Goal: Information Seeking & Learning: Learn about a topic

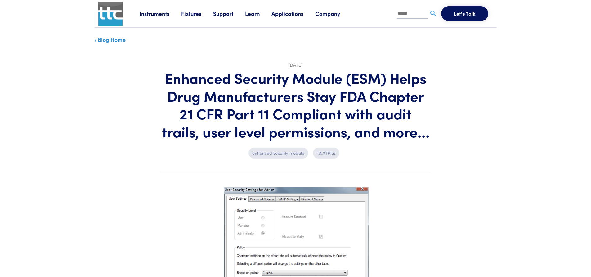
click at [148, 13] on link "Instruments" at bounding box center [160, 14] width 42 height 8
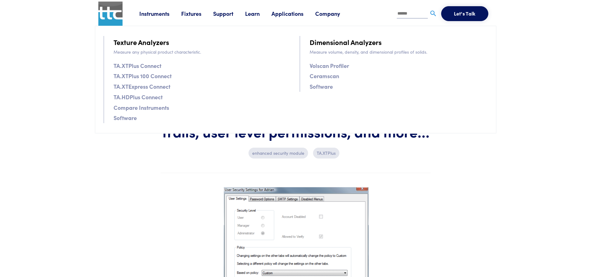
click at [144, 65] on link "TA.XTPlus Connect" at bounding box center [137, 65] width 48 height 9
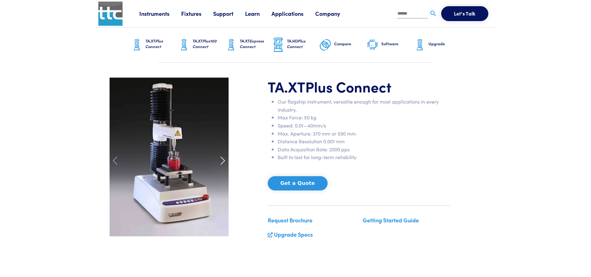
click at [222, 158] on span at bounding box center [223, 161] width 10 height 10
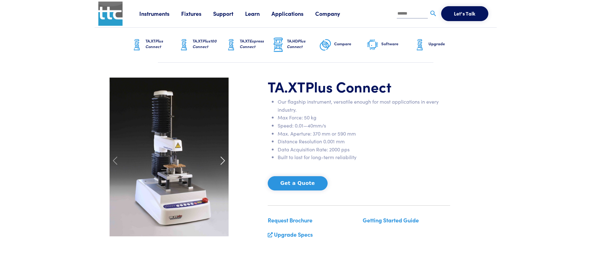
click at [223, 160] on span at bounding box center [223, 161] width 10 height 10
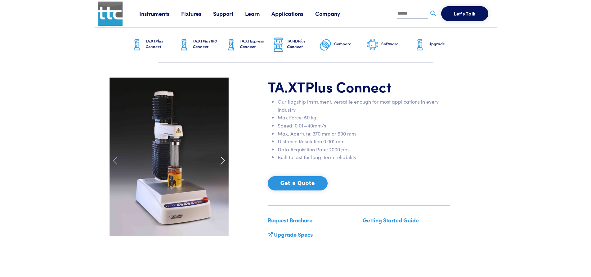
click at [222, 160] on span at bounding box center [223, 161] width 10 height 10
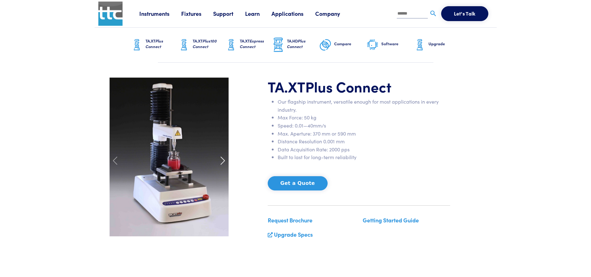
click at [222, 160] on span at bounding box center [223, 161] width 10 height 10
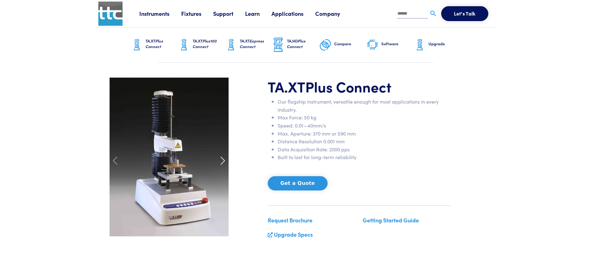
click at [222, 160] on span at bounding box center [223, 161] width 10 height 10
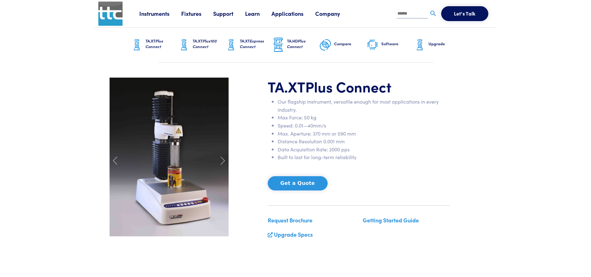
click at [197, 13] on link "Fixtures" at bounding box center [197, 14] width 32 height 8
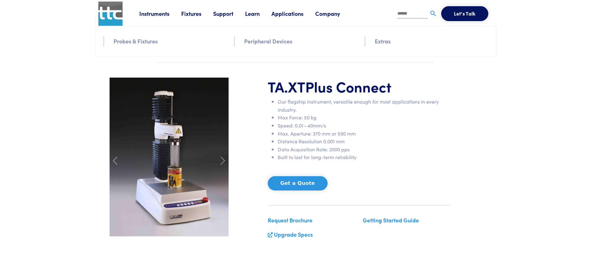
click at [151, 42] on link "Probes & Fixtures" at bounding box center [135, 41] width 44 height 9
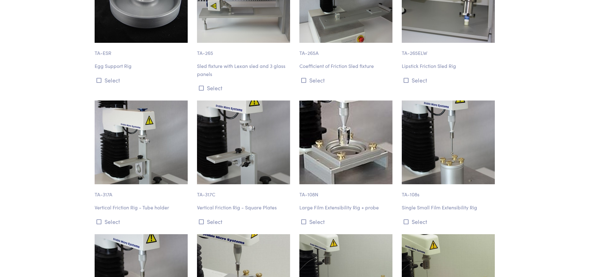
scroll to position [6491, 0]
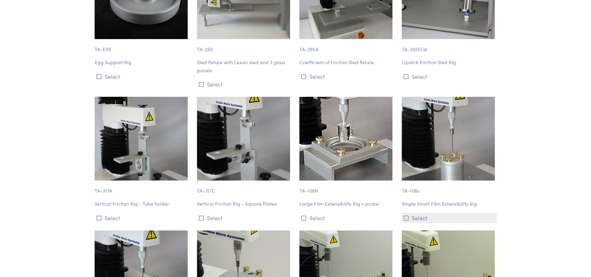
click at [406, 215] on icon at bounding box center [405, 218] width 5 height 6
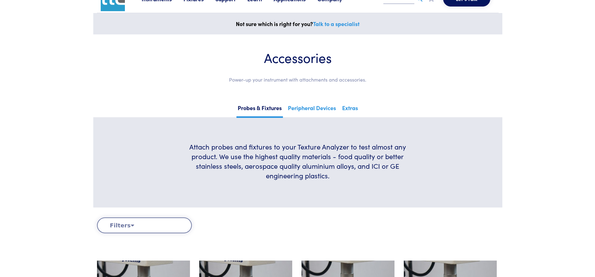
scroll to position [0, 0]
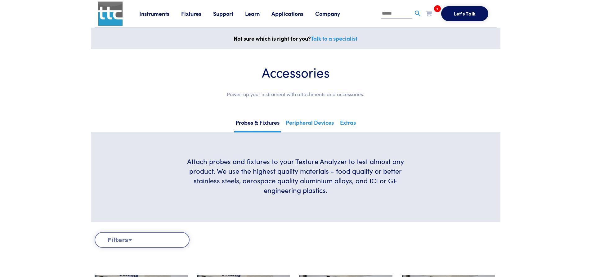
drag, startPoint x: 429, startPoint y: 15, endPoint x: 433, endPoint y: 28, distance: 13.5
click at [429, 15] on icon at bounding box center [428, 14] width 6 height 6
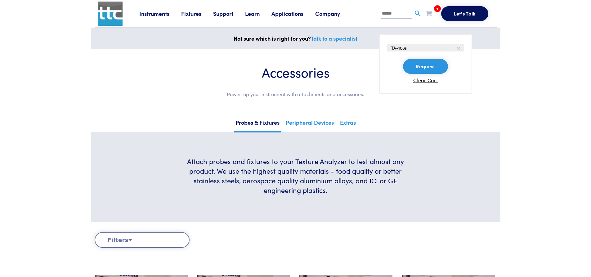
click at [426, 64] on button "Request" at bounding box center [425, 66] width 45 height 15
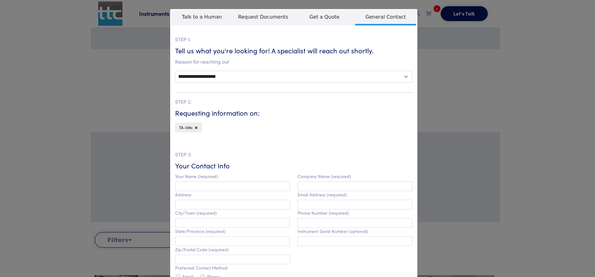
click at [483, 84] on div "**********" at bounding box center [297, 138] width 595 height 277
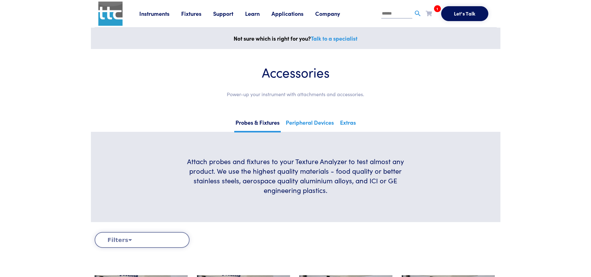
click at [429, 12] on icon at bounding box center [428, 14] width 6 height 6
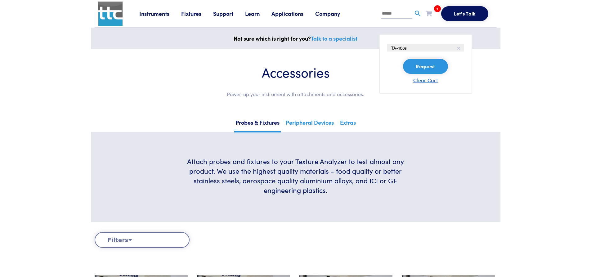
click at [427, 81] on button "Clear Cart" at bounding box center [425, 79] width 24 height 7
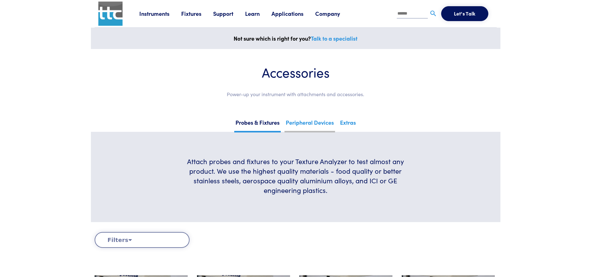
click at [317, 124] on link "Peripheral Devices" at bounding box center [309, 124] width 51 height 15
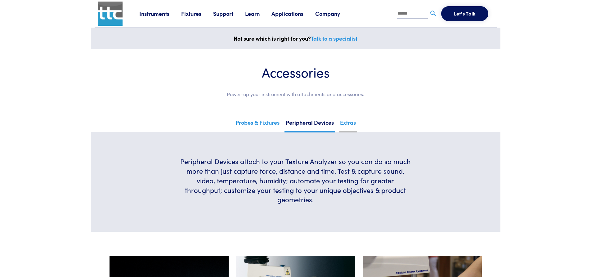
click at [349, 123] on link "Extras" at bounding box center [348, 124] width 18 height 15
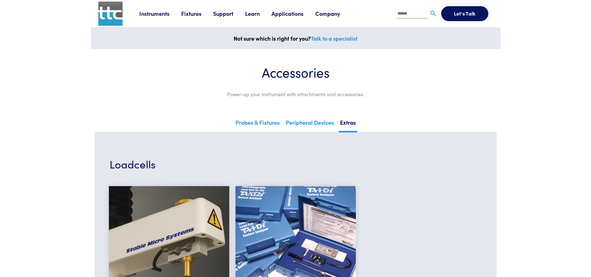
click at [190, 14] on link "Fixtures" at bounding box center [197, 14] width 32 height 8
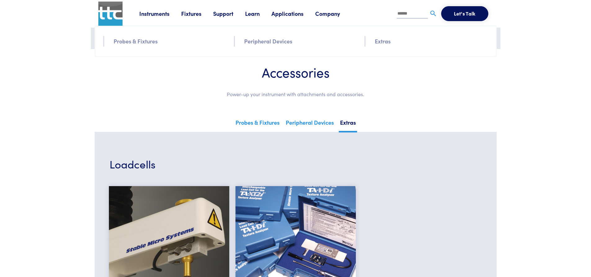
click at [195, 15] on link "Fixtures" at bounding box center [197, 14] width 32 height 8
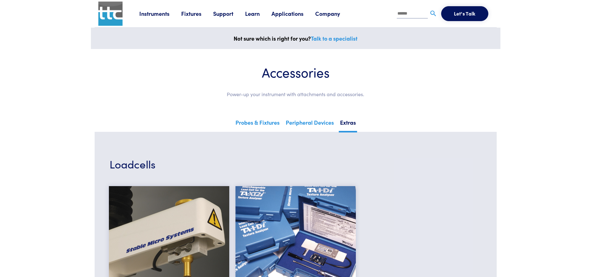
click at [163, 14] on link "Instruments" at bounding box center [160, 14] width 42 height 8
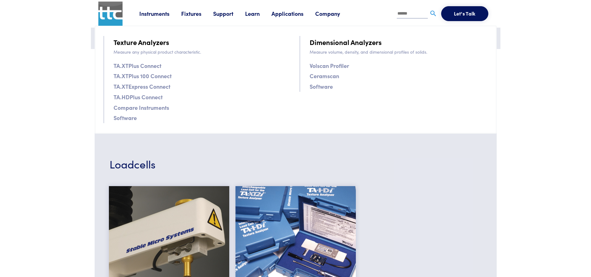
click at [155, 14] on link "Instruments" at bounding box center [160, 14] width 42 height 8
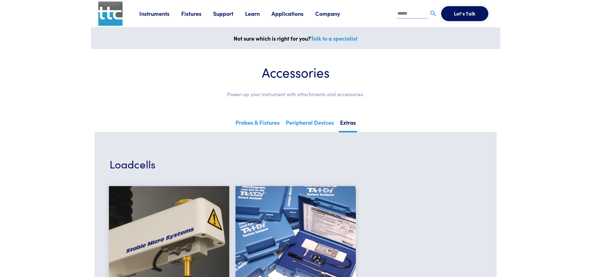
click at [160, 14] on link "Instruments" at bounding box center [160, 14] width 42 height 8
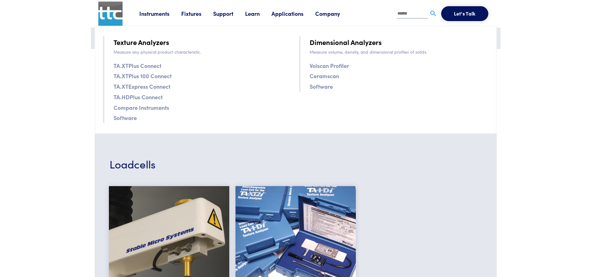
click at [186, 15] on link "Fixtures" at bounding box center [197, 14] width 32 height 8
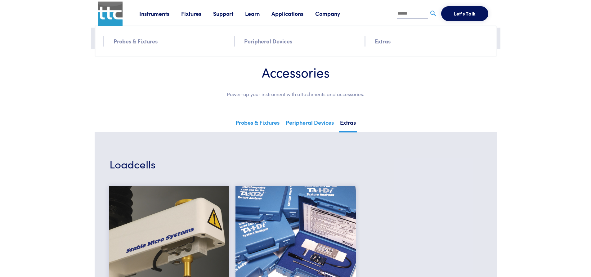
click at [220, 13] on link "Support" at bounding box center [229, 14] width 32 height 8
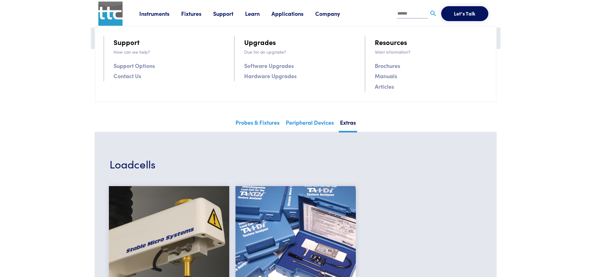
click at [253, 15] on link "Learn" at bounding box center [258, 14] width 26 height 8
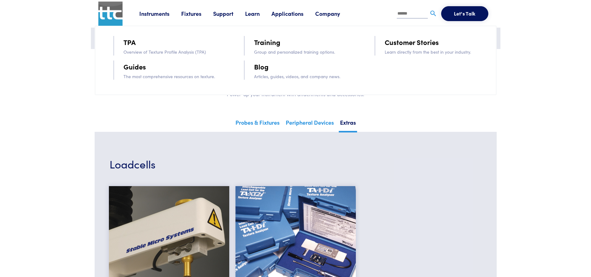
click at [286, 14] on link "Applications" at bounding box center [293, 14] width 44 height 8
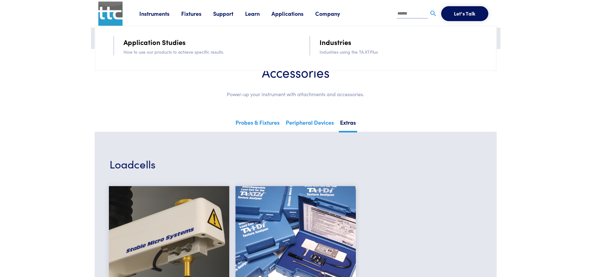
click at [331, 12] on link "Company" at bounding box center [333, 14] width 37 height 8
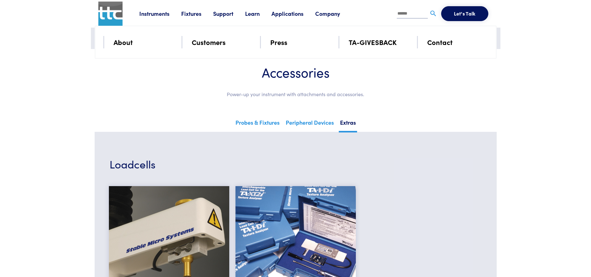
click at [164, 14] on link "Instruments" at bounding box center [160, 14] width 42 height 8
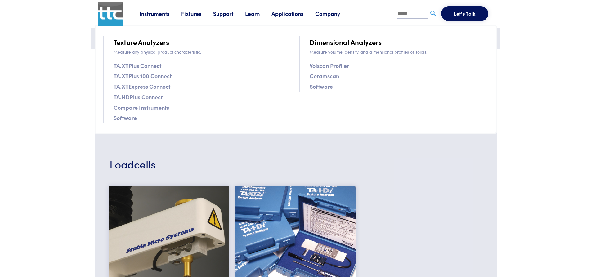
click at [145, 65] on link "TA.XTPlus Connect" at bounding box center [137, 65] width 48 height 9
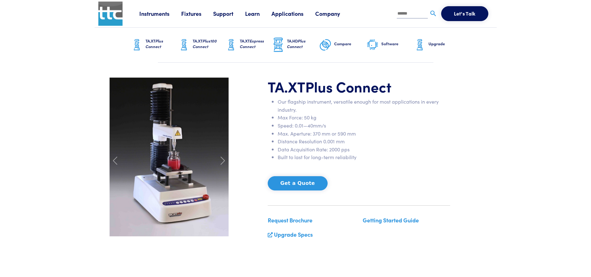
click at [387, 45] on h6 "Software" at bounding box center [397, 44] width 32 height 6
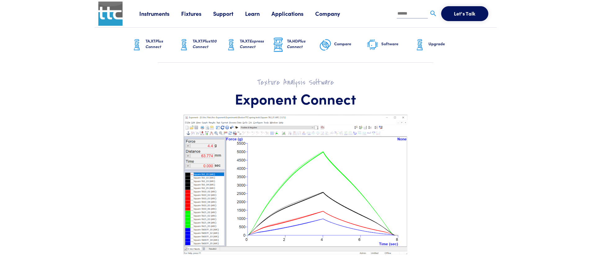
click at [200, 41] on h6 "TA.XT Plus100 Connect" at bounding box center [209, 43] width 32 height 11
